Goal: Transaction & Acquisition: Purchase product/service

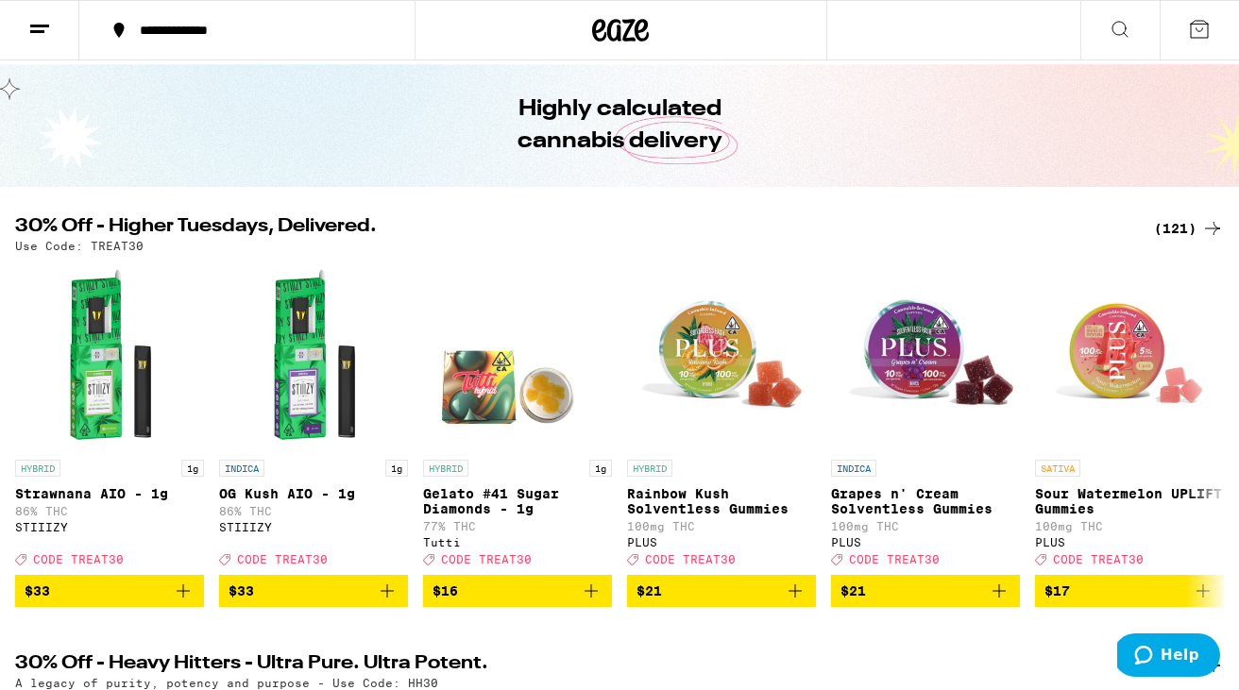
click at [1183, 230] on div "(121)" at bounding box center [1189, 228] width 70 height 23
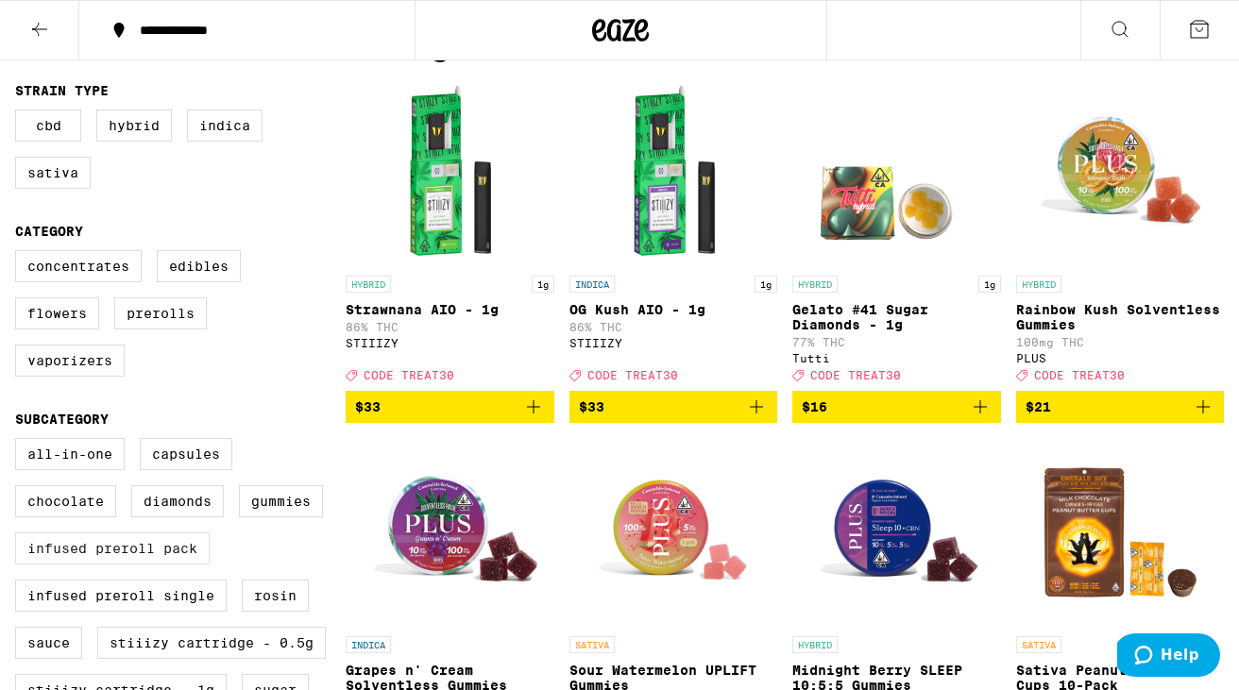
scroll to position [187, 0]
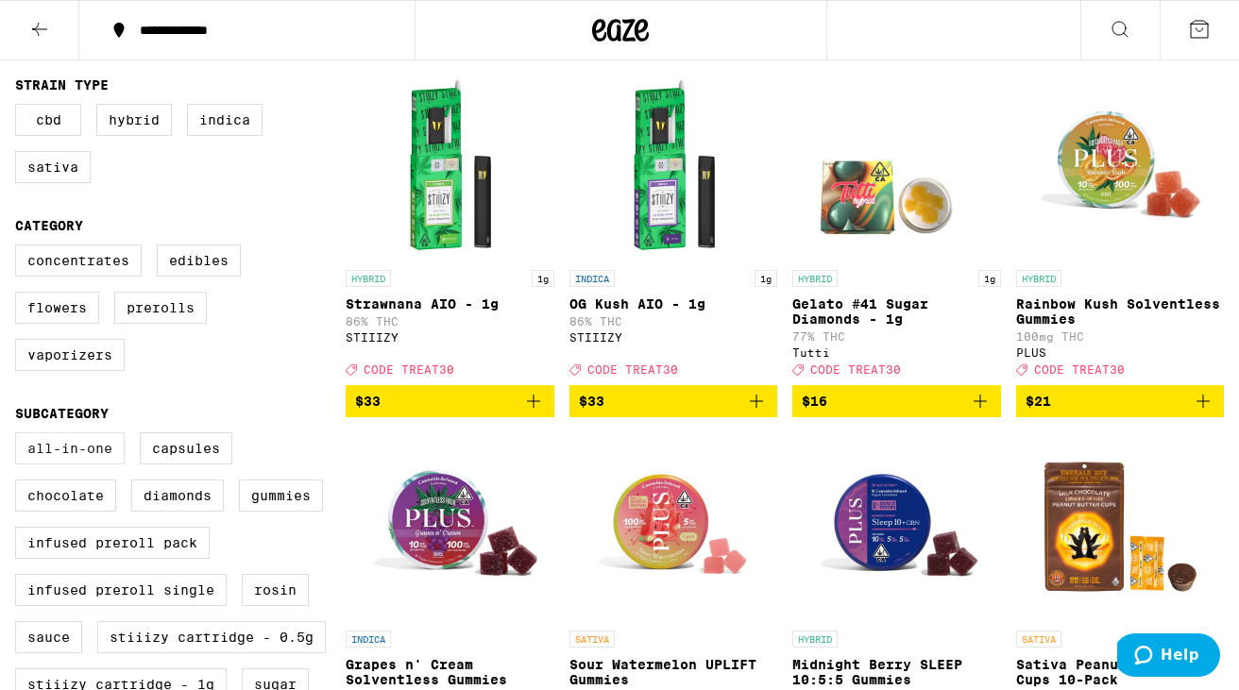
click at [59, 460] on label "All-In-One" at bounding box center [70, 449] width 110 height 32
click at [20, 436] on input "All-In-One" at bounding box center [19, 435] width 1 height 1
checkbox input "true"
